Goal: Find specific page/section: Find specific page/section

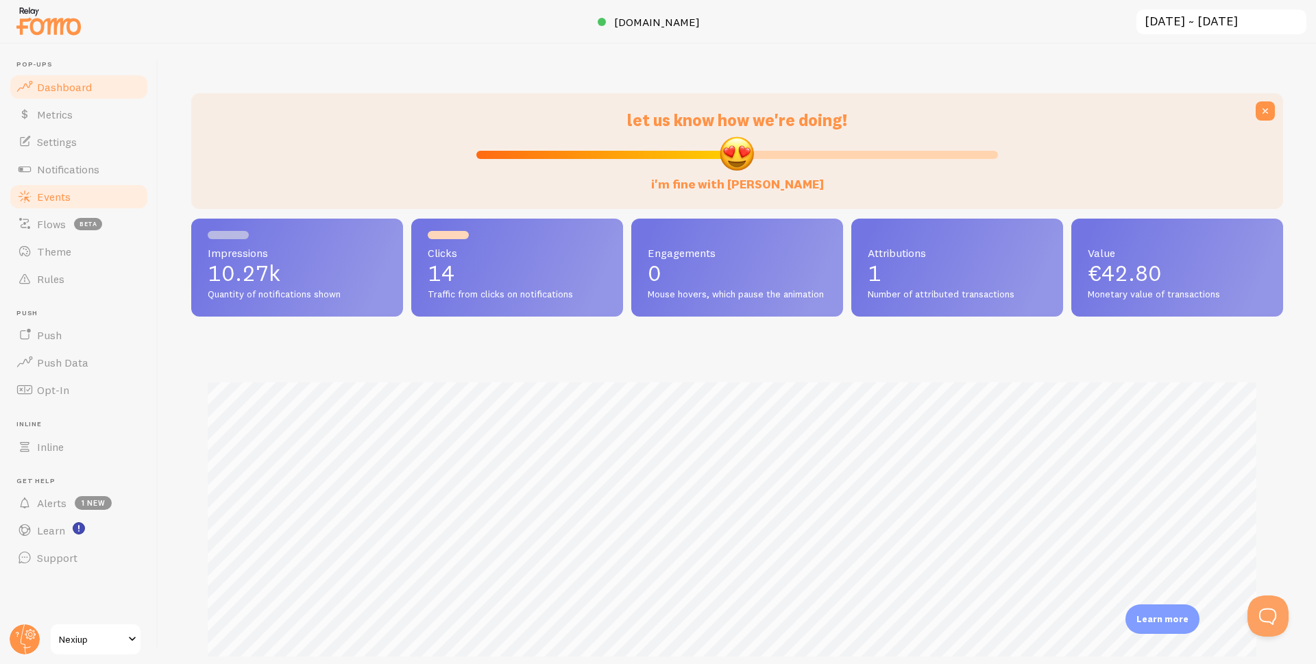
click at [48, 196] on span "Events" at bounding box center [54, 197] width 34 height 14
